Goal: Information Seeking & Learning: Understand process/instructions

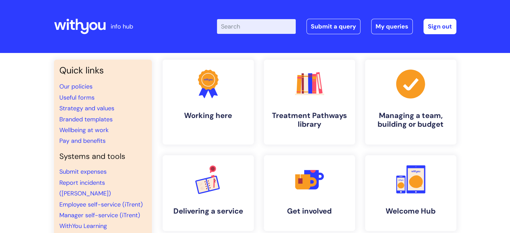
click at [255, 32] on input "Enter your search term here..." at bounding box center [256, 26] width 79 height 15
type input "blue light c"
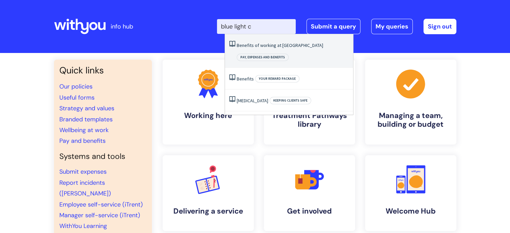
click at [263, 41] on li "Benefits of working at WithYou Pay, expenses and benefits" at bounding box center [289, 51] width 128 height 34
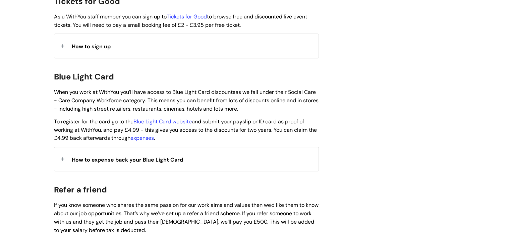
scroll to position [658, 0]
click at [66, 147] on div "How to expense back your Blue Light Card" at bounding box center [186, 159] width 264 height 24
